Goal: Task Accomplishment & Management: Use online tool/utility

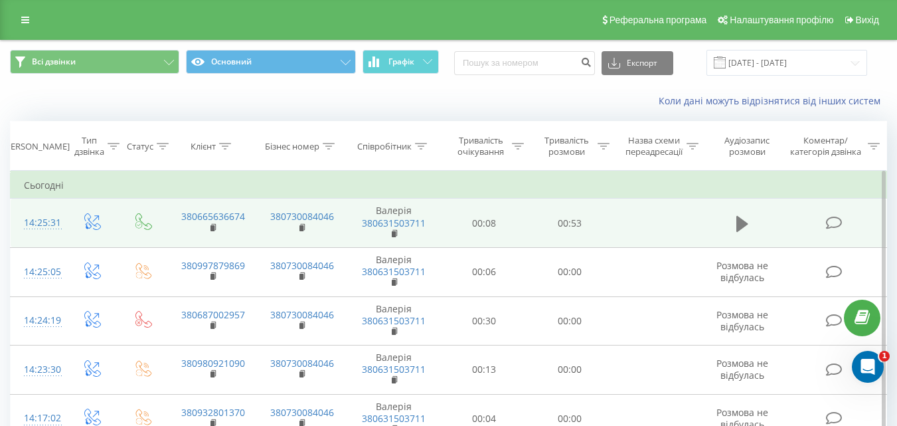
click at [739, 226] on icon at bounding box center [742, 223] width 12 height 16
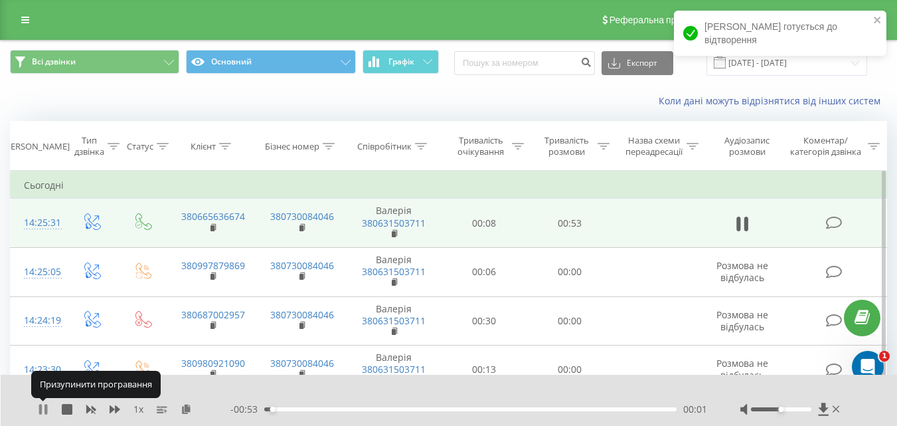
click at [43, 410] on icon at bounding box center [43, 409] width 11 height 11
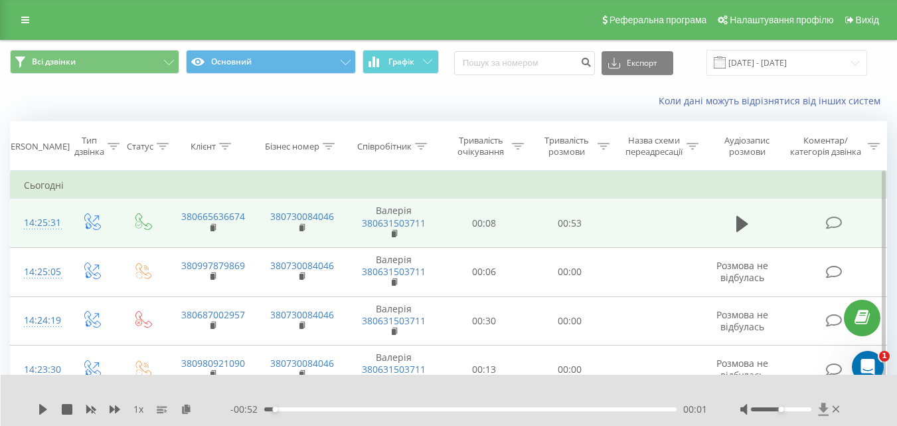
click at [826, 409] on icon at bounding box center [823, 408] width 11 height 13
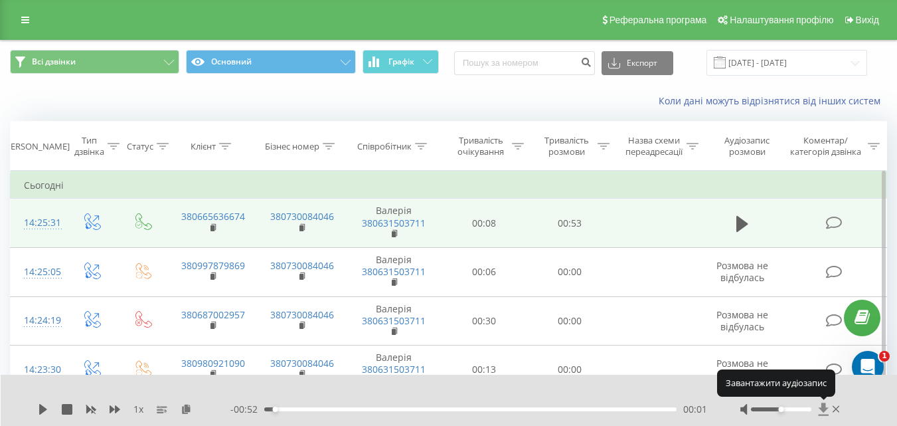
click at [826, 409] on icon at bounding box center [823, 408] width 11 height 13
click at [821, 410] on icon at bounding box center [823, 408] width 10 height 13
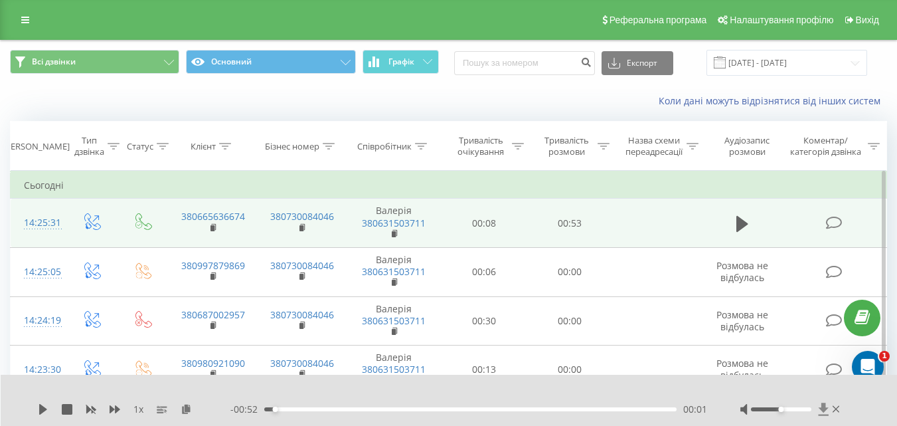
click at [820, 409] on icon at bounding box center [823, 408] width 10 height 13
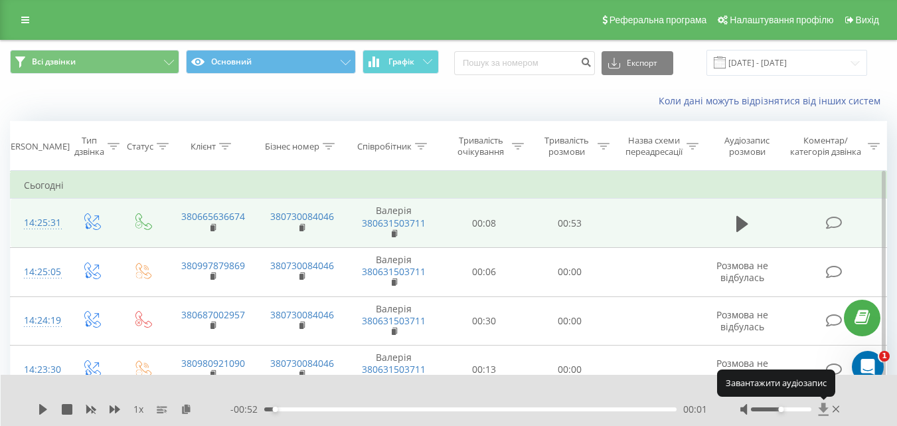
click at [820, 409] on icon at bounding box center [823, 408] width 10 height 13
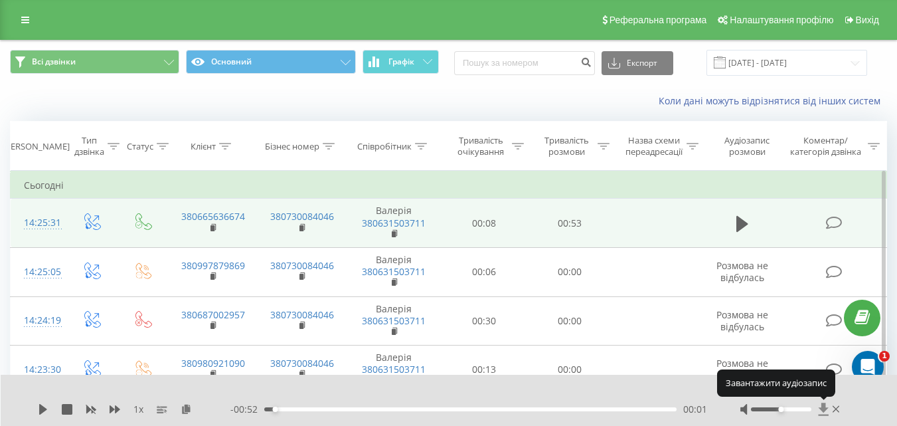
click at [820, 409] on icon at bounding box center [823, 408] width 10 height 13
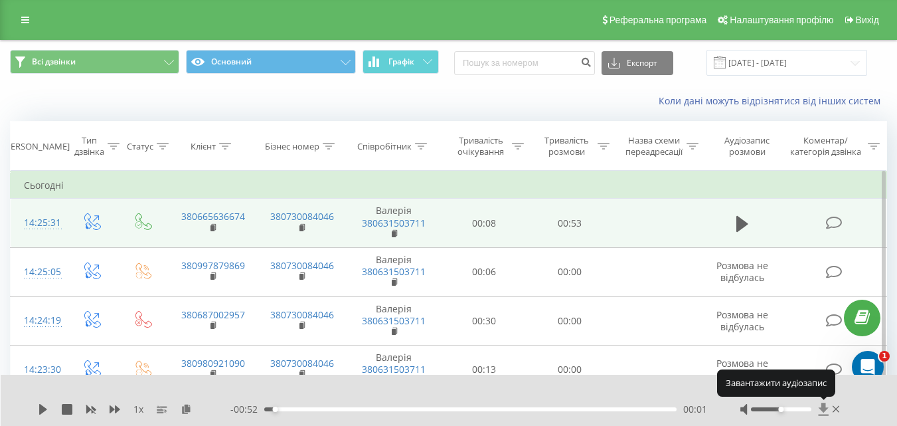
click at [820, 409] on icon at bounding box center [823, 408] width 10 height 13
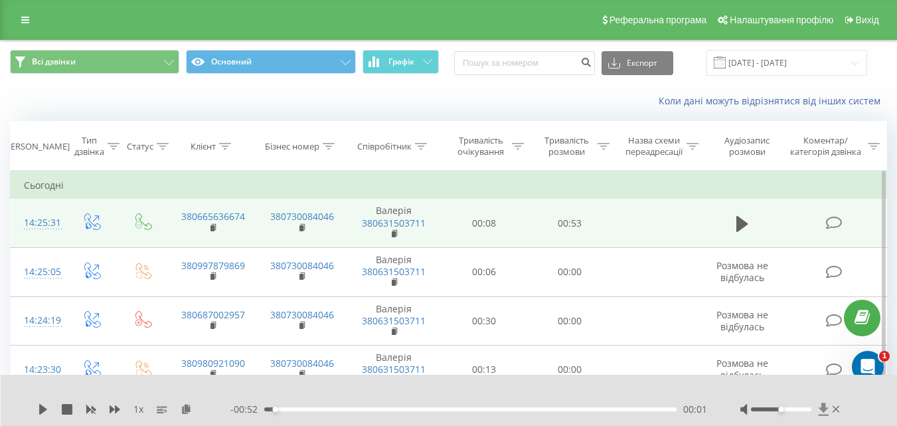
click at [818, 404] on icon at bounding box center [823, 408] width 11 height 13
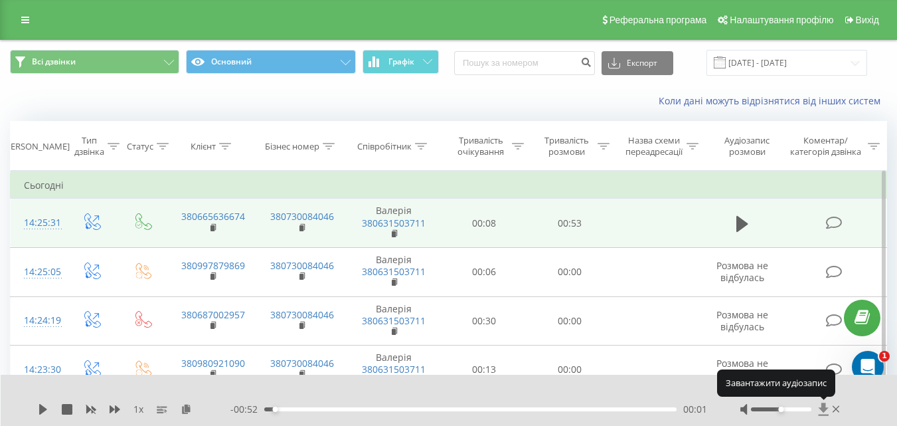
click at [818, 404] on icon at bounding box center [823, 408] width 11 height 13
click at [825, 402] on icon at bounding box center [823, 408] width 11 height 13
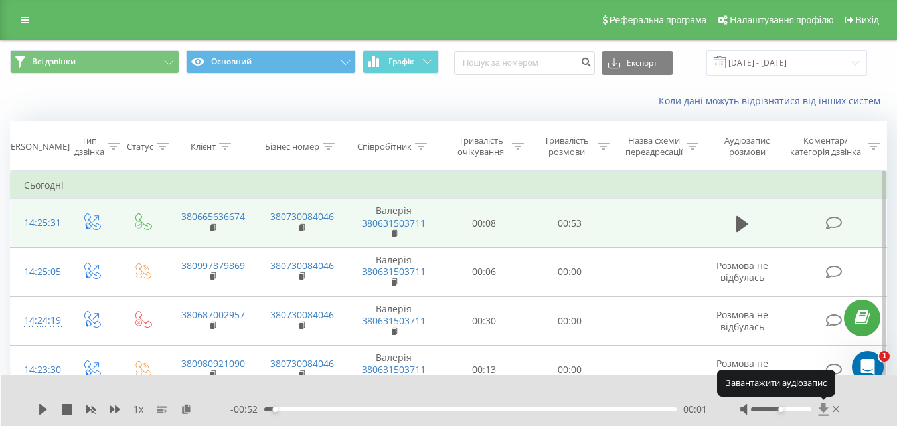
click at [825, 402] on icon at bounding box center [823, 408] width 11 height 13
click at [822, 406] on icon at bounding box center [823, 408] width 10 height 13
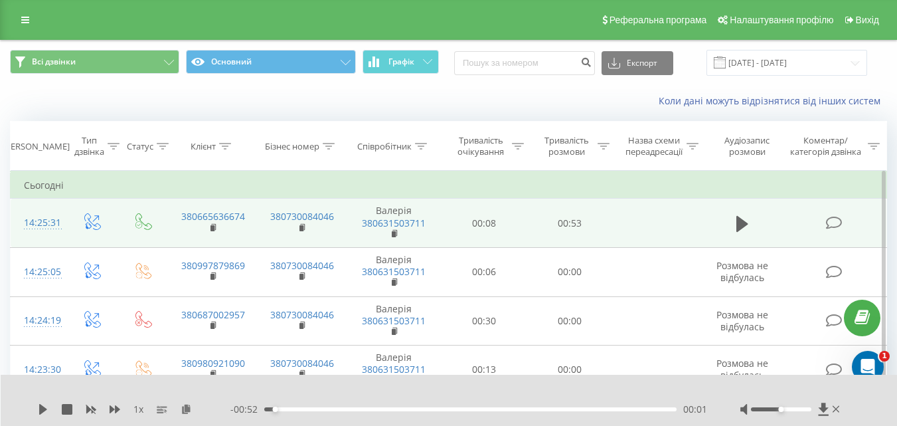
click at [882, 400] on div "1 x - 00:52 00:01 00:01" at bounding box center [449, 399] width 897 height 51
click at [822, 416] on span at bounding box center [823, 408] width 11 height 13
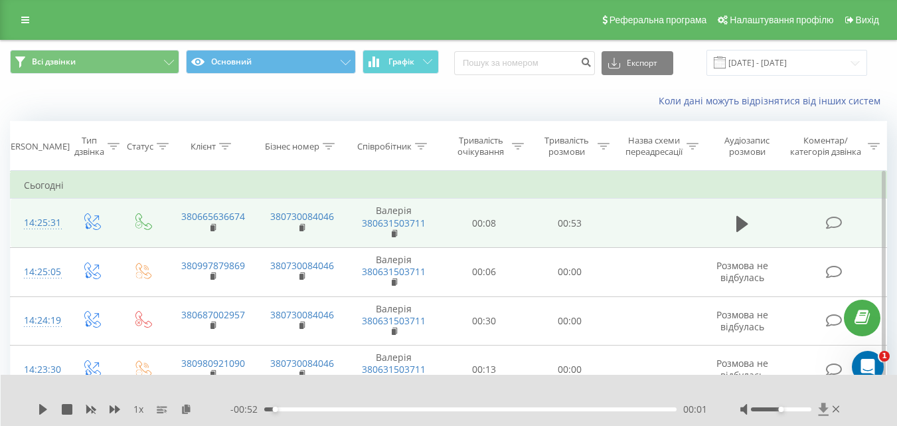
click at [822, 416] on span at bounding box center [823, 408] width 11 height 13
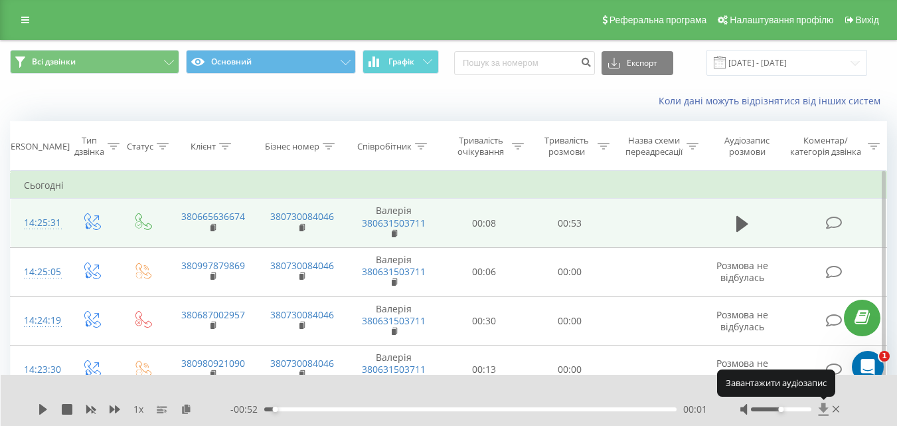
click at [822, 411] on span at bounding box center [823, 408] width 11 height 13
click at [822, 408] on icon at bounding box center [823, 408] width 10 height 13
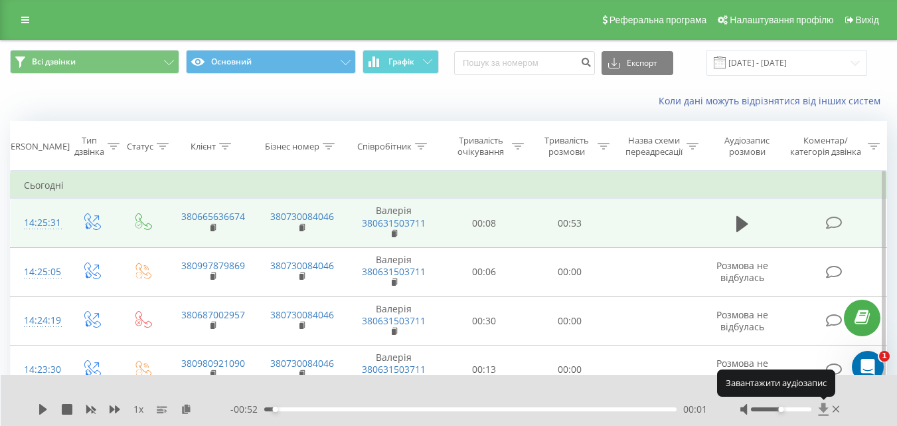
click at [822, 408] on icon at bounding box center [823, 408] width 10 height 13
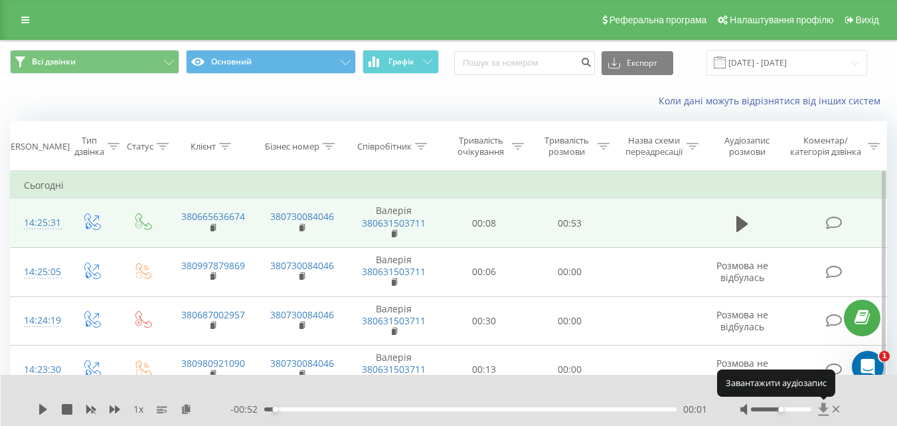
click at [822, 408] on icon at bounding box center [823, 408] width 10 height 13
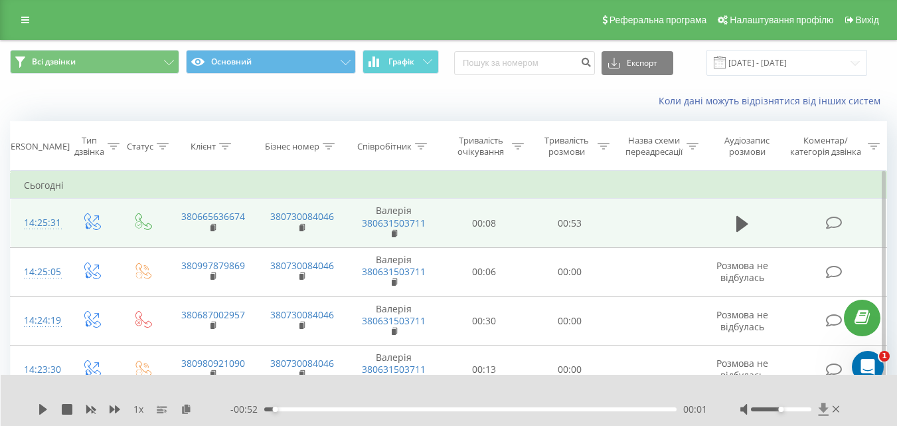
click at [824, 407] on icon at bounding box center [823, 408] width 10 height 13
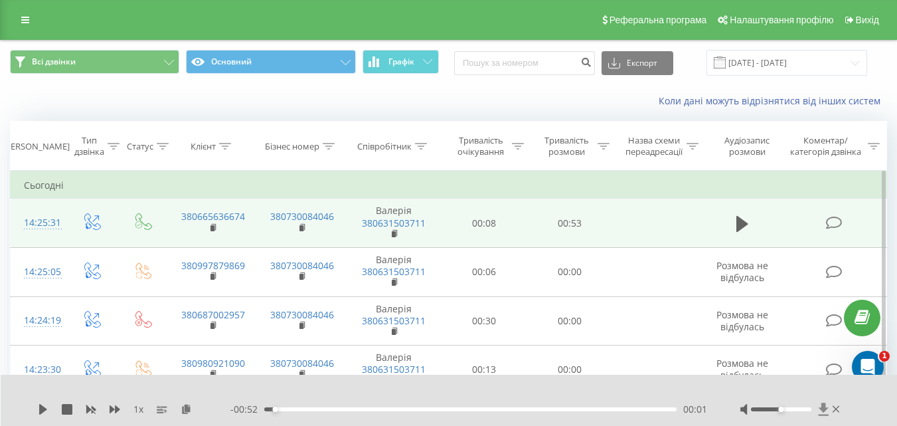
click at [824, 407] on icon at bounding box center [823, 408] width 10 height 13
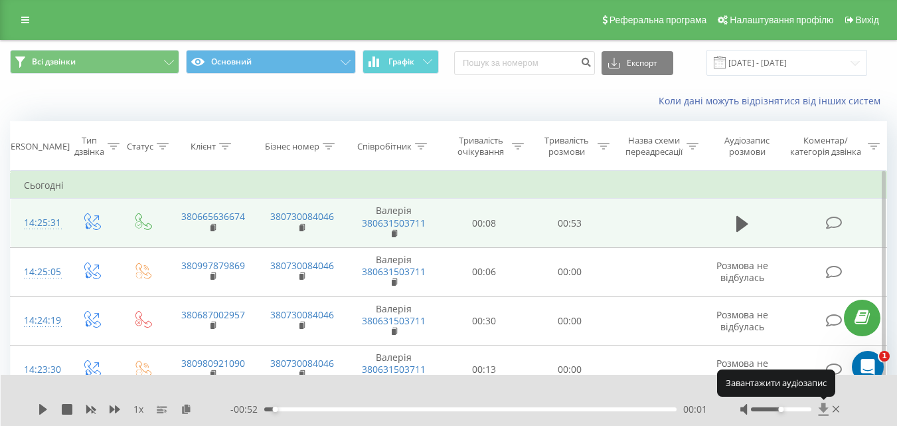
click at [824, 407] on icon at bounding box center [823, 408] width 10 height 13
click at [820, 410] on icon at bounding box center [823, 408] width 11 height 13
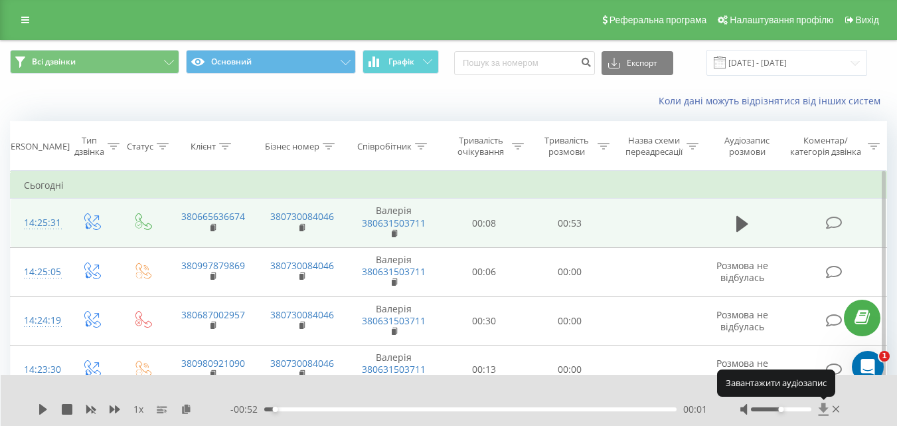
click at [820, 410] on icon at bounding box center [823, 408] width 11 height 13
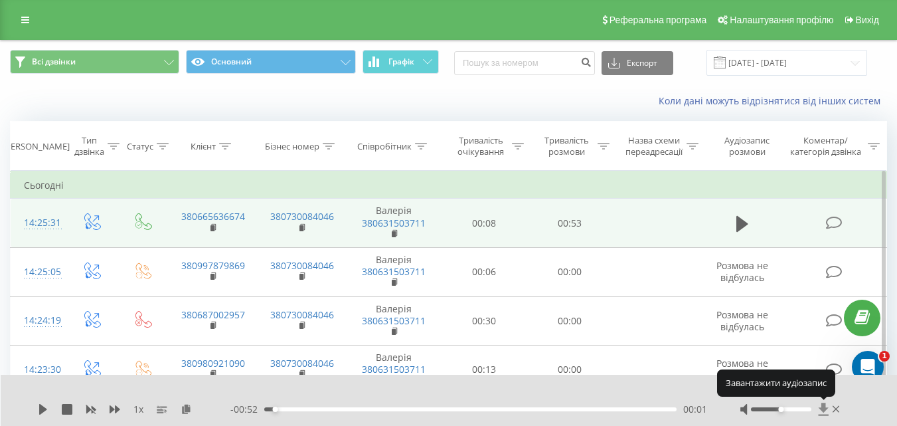
click at [820, 410] on icon at bounding box center [823, 408] width 11 height 13
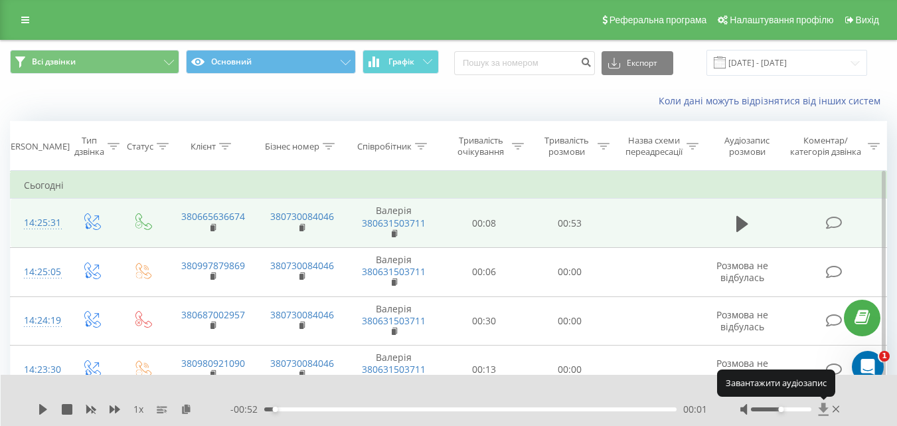
click at [820, 411] on icon at bounding box center [823, 408] width 11 height 13
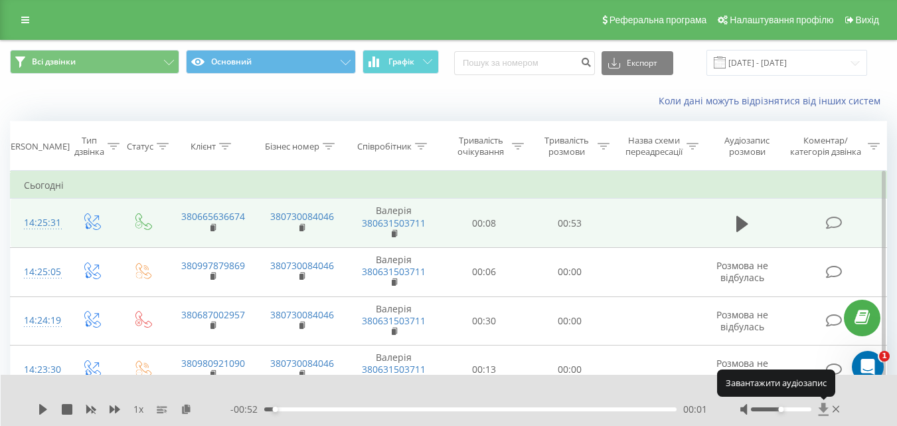
click at [820, 411] on icon at bounding box center [823, 408] width 11 height 13
click at [821, 411] on icon at bounding box center [823, 408] width 11 height 13
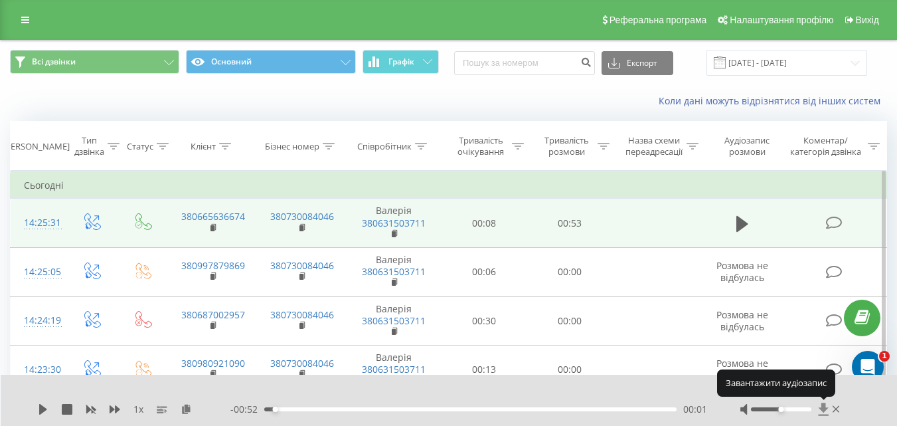
click at [821, 411] on icon at bounding box center [823, 408] width 11 height 13
click at [821, 410] on icon at bounding box center [823, 408] width 11 height 13
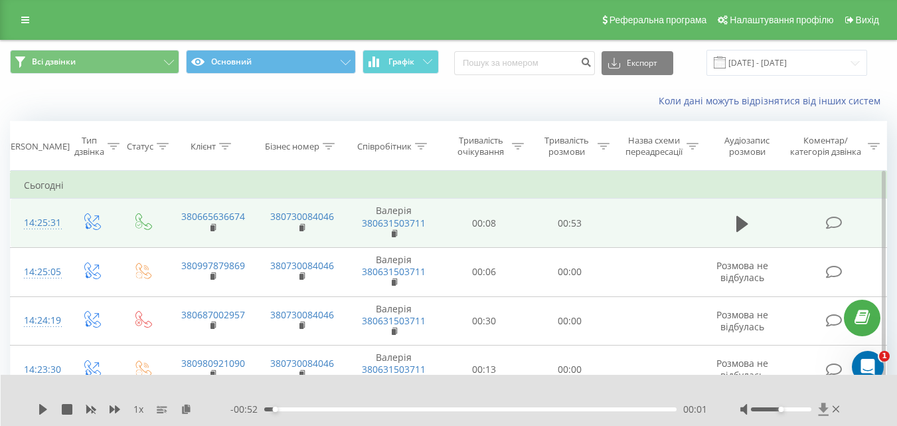
click at [818, 403] on icon at bounding box center [823, 408] width 11 height 13
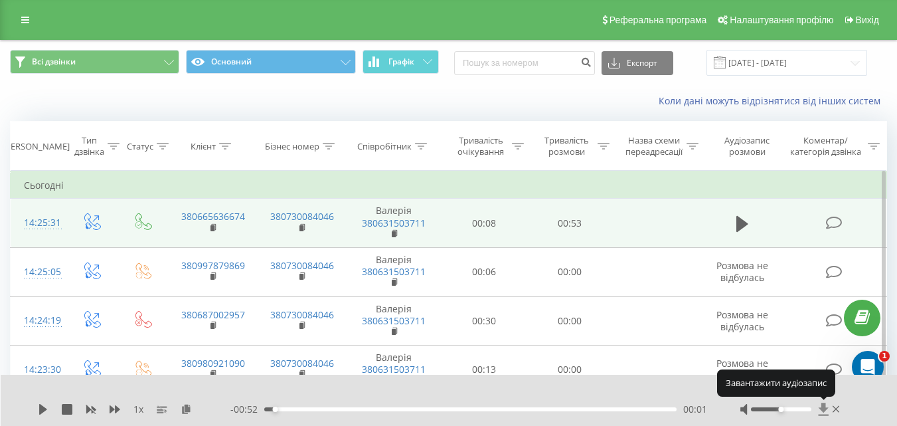
click at [818, 403] on icon at bounding box center [823, 408] width 11 height 13
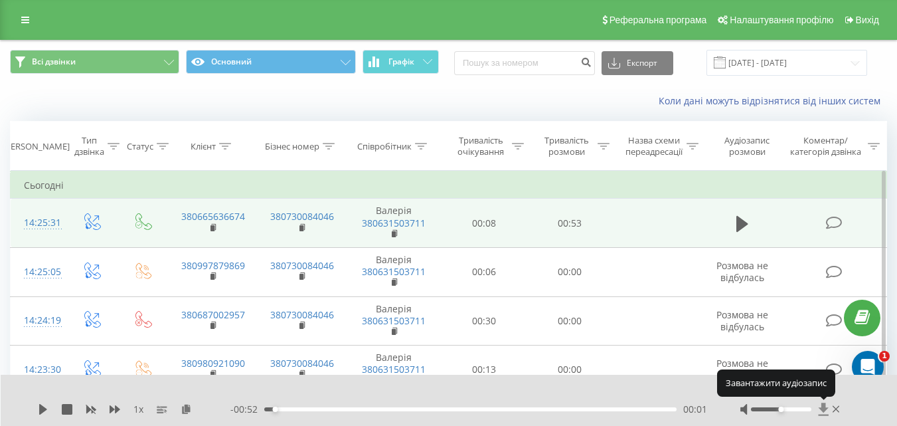
click at [818, 403] on icon at bounding box center [823, 408] width 11 height 13
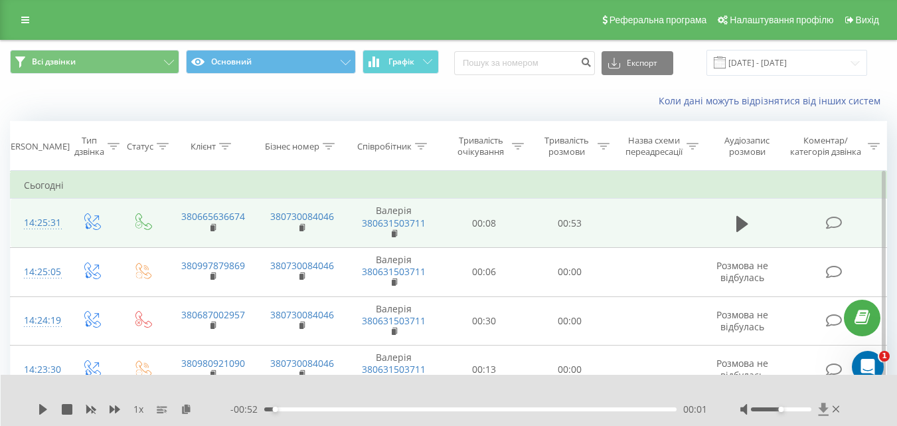
click at [821, 404] on icon at bounding box center [823, 408] width 10 height 13
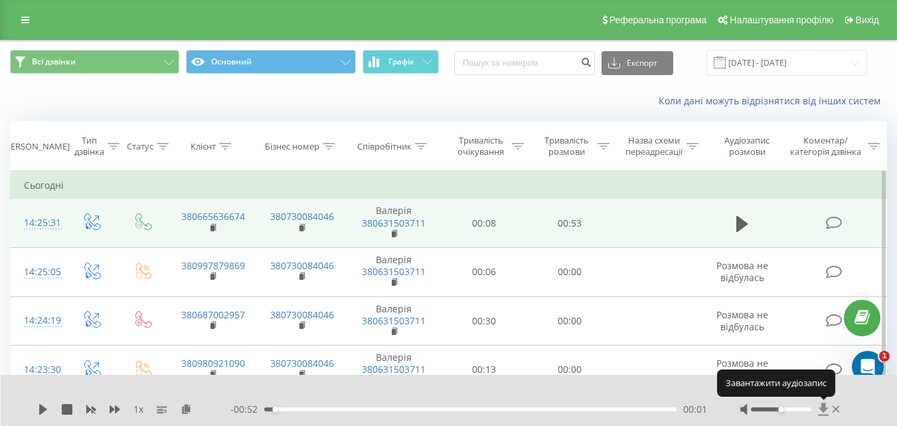
click at [821, 404] on icon at bounding box center [823, 408] width 10 height 13
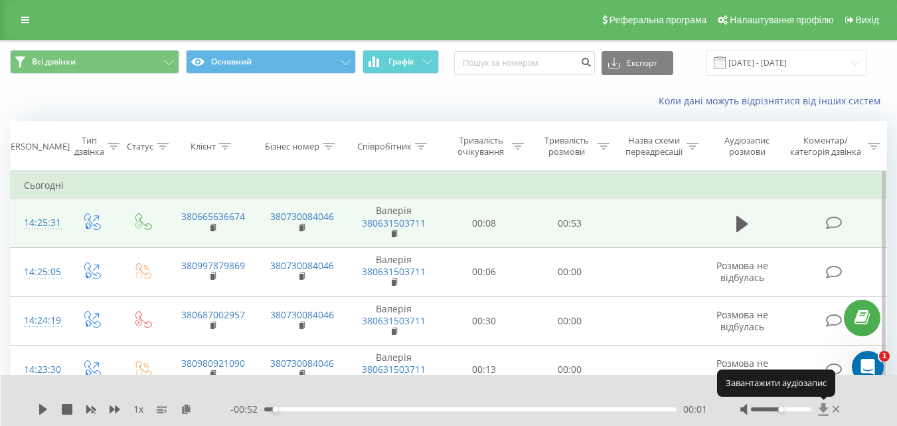
click at [821, 404] on icon at bounding box center [823, 408] width 10 height 13
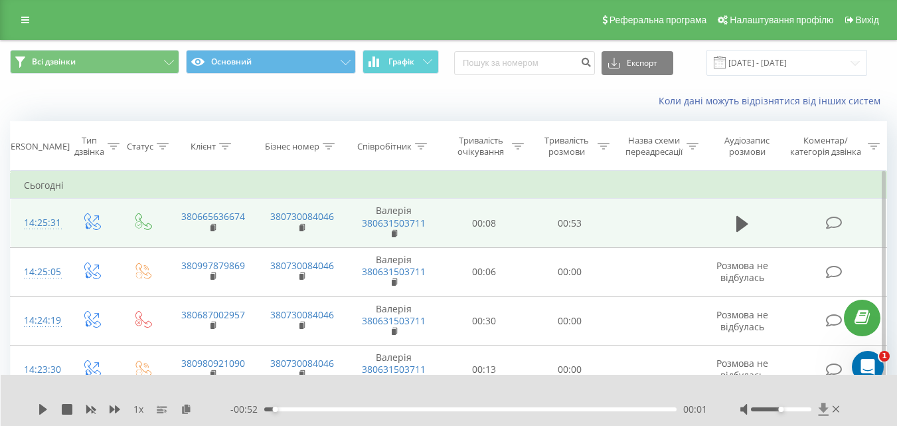
click at [822, 404] on icon at bounding box center [823, 408] width 10 height 13
